Goal: Task Accomplishment & Management: Manage account settings

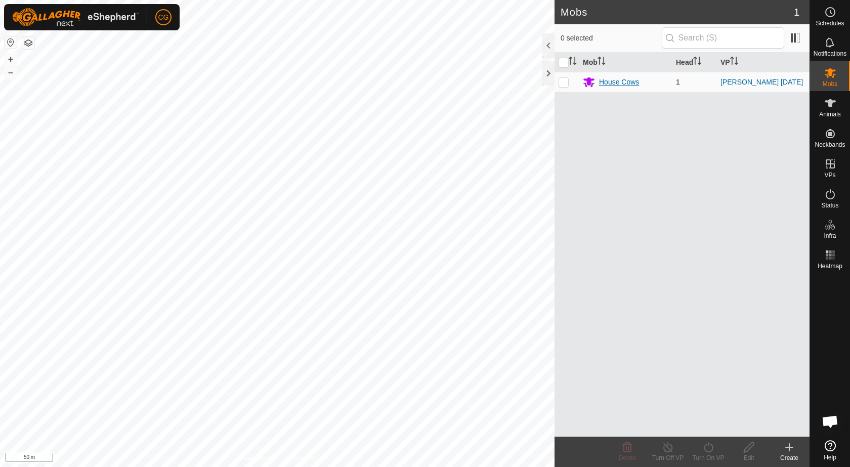
click at [602, 84] on div "House Cows" at bounding box center [619, 82] width 40 height 11
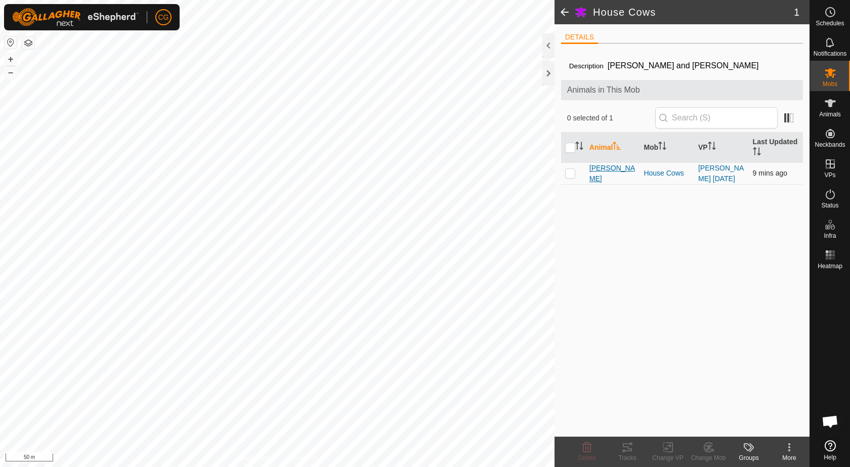
click at [600, 176] on span "[PERSON_NAME]" at bounding box center [612, 173] width 47 height 21
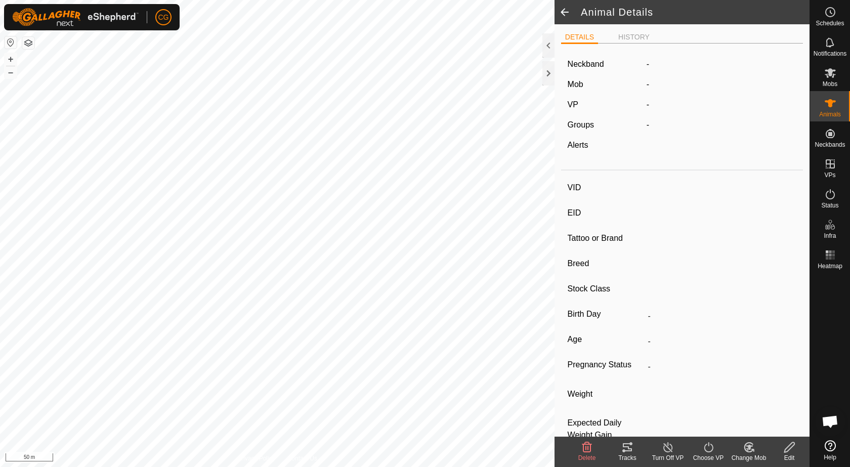
type input "[PERSON_NAME]"
type input "123456789101112"
type input "MbV"
type input "Jersey x [GEOGRAPHIC_DATA]"
type input "Cattle"
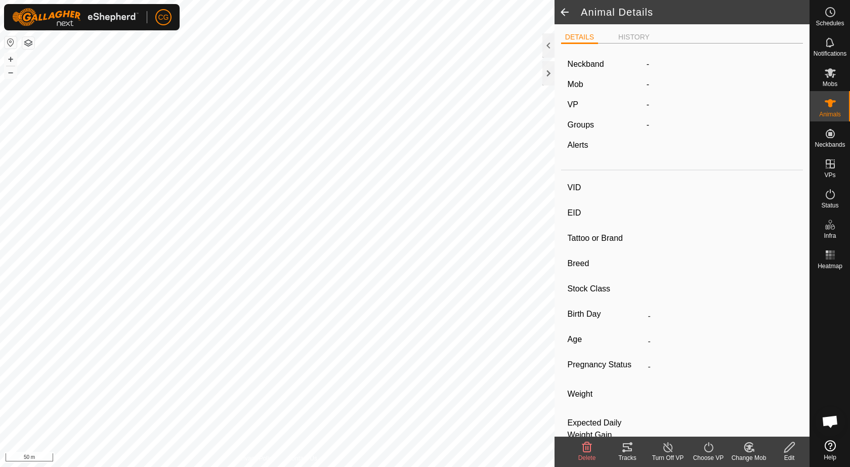
type input "01/2023"
type input "2 years 8 months"
type input "Wet/Lactating"
type input "500 kg"
type input "-"
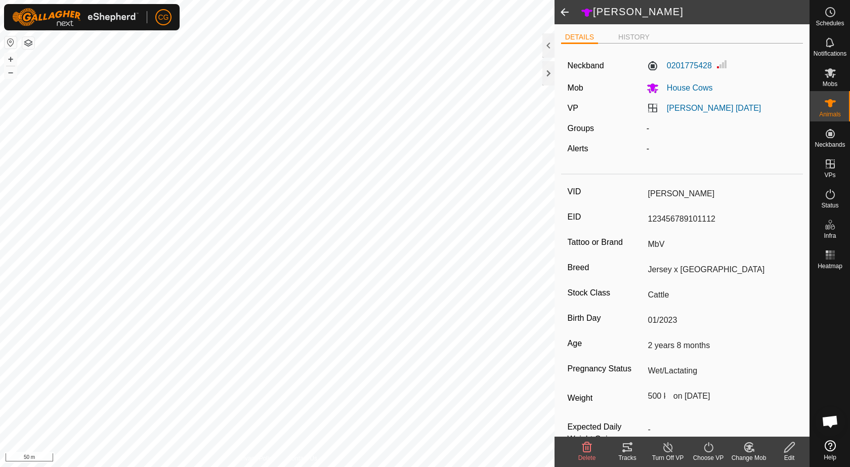
click at [626, 453] on div "Tracks" at bounding box center [627, 457] width 40 height 9
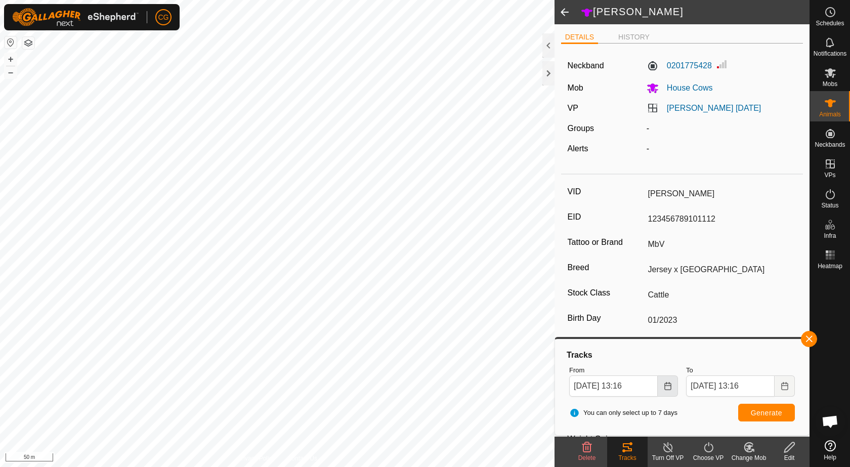
click at [662, 389] on button "Choose Date" at bounding box center [668, 385] width 20 height 21
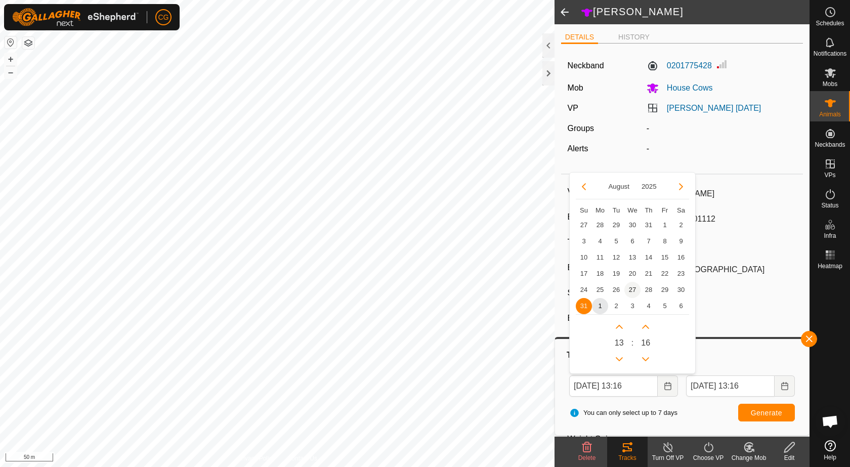
click at [638, 288] on span "27" at bounding box center [632, 290] width 16 height 16
type input "[DATE] 13:16"
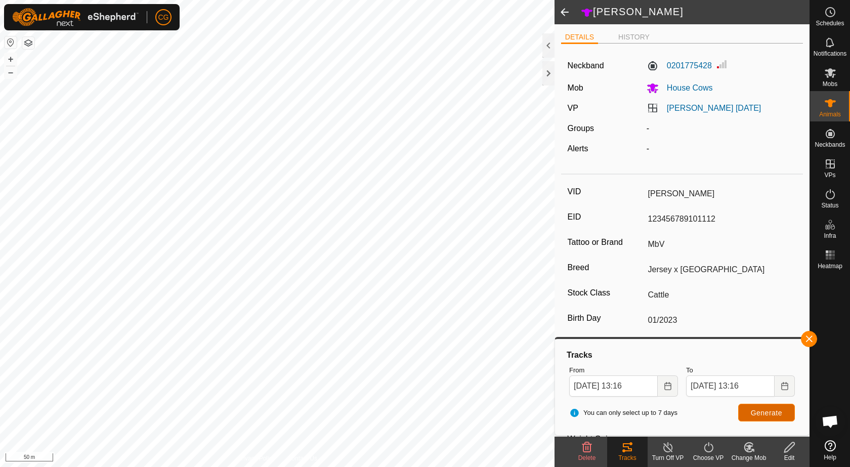
click at [749, 410] on button "Generate" at bounding box center [766, 413] width 57 height 18
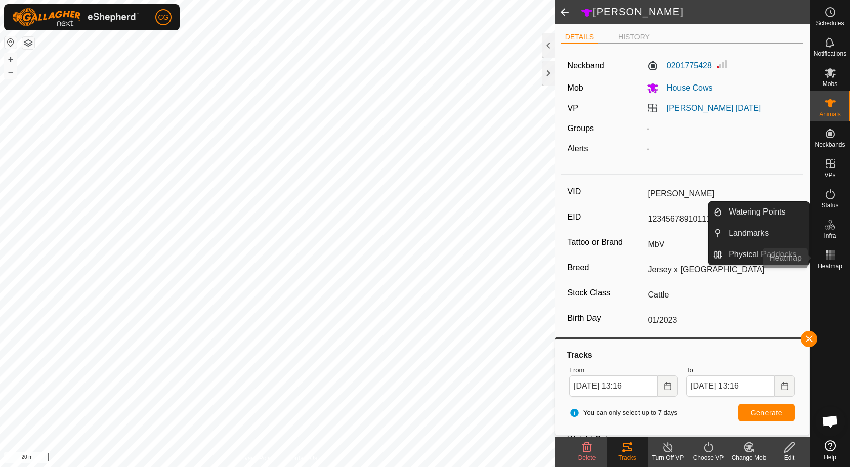
click at [833, 254] on rect at bounding box center [832, 254] width 3 height 3
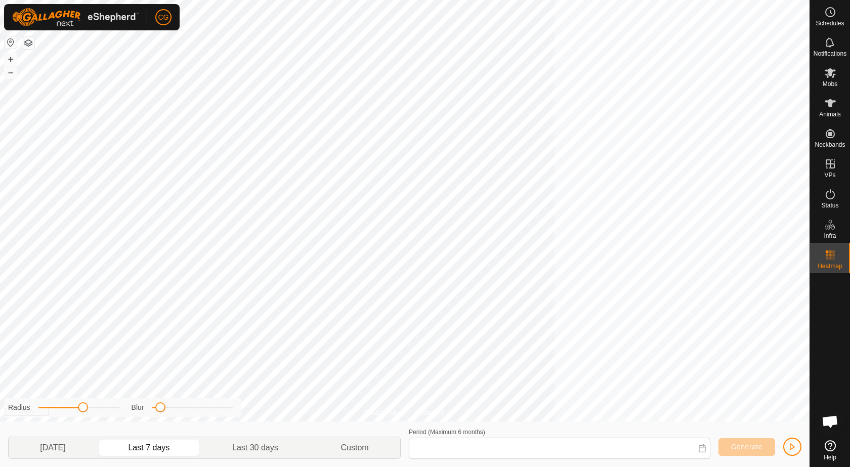
type input "[DATE] - [DATE]"
drag, startPoint x: 83, startPoint y: 409, endPoint x: 112, endPoint y: 409, distance: 29.3
click at [112, 409] on span at bounding box center [112, 407] width 10 height 10
click at [241, 416] on div "Privacy Policy Contact Us [PERSON_NAME] + – ⇧ i 20 m Radius Blur [DATE] Last 7 …" at bounding box center [404, 233] width 809 height 467
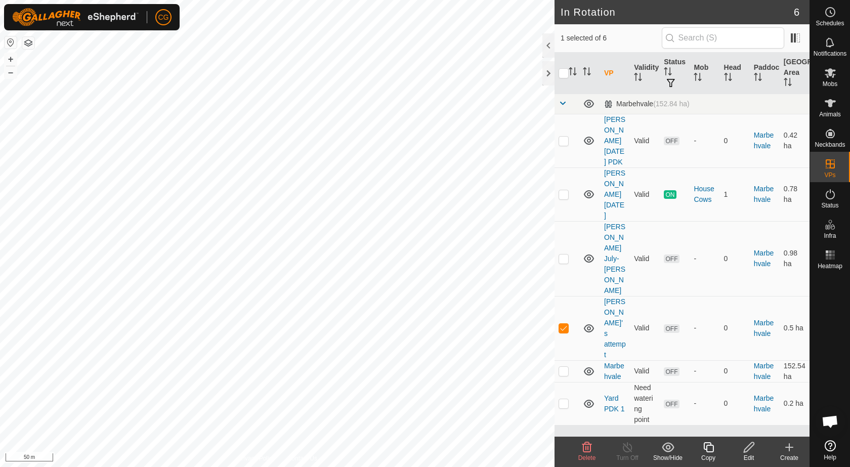
click at [712, 452] on icon at bounding box center [708, 447] width 10 height 10
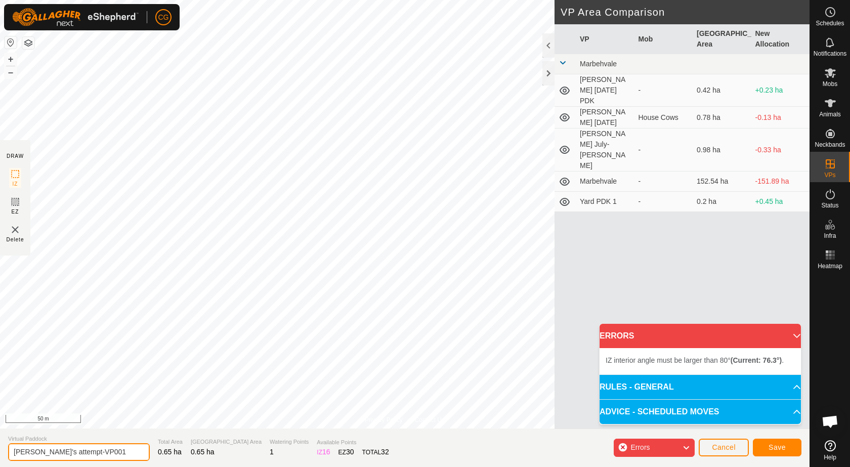
click at [100, 456] on input "[PERSON_NAME]'s attempt-VP001" at bounding box center [79, 452] width 142 height 18
drag, startPoint x: 100, startPoint y: 455, endPoint x: 6, endPoint y: 452, distance: 94.6
click at [6, 452] on section "Virtual Paddock Laura's attempt-VP001 Total Area 0.65 ha Grazing Area 0.65 ha W…" at bounding box center [404, 447] width 809 height 38
type input "W"
type input "Dottie Sep PDK 2nd"
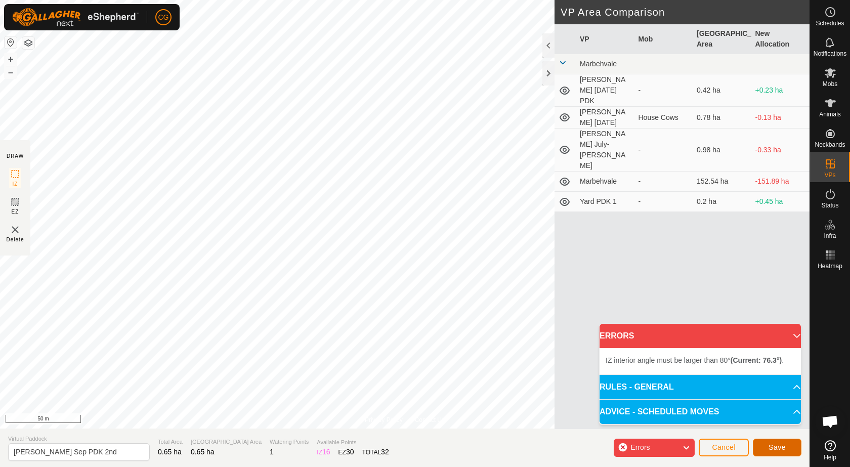
click at [772, 451] on button "Save" at bounding box center [777, 448] width 49 height 18
